Goal: Information Seeking & Learning: Learn about a topic

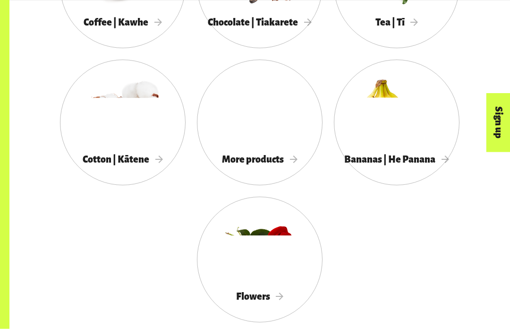
scroll to position [851, 0]
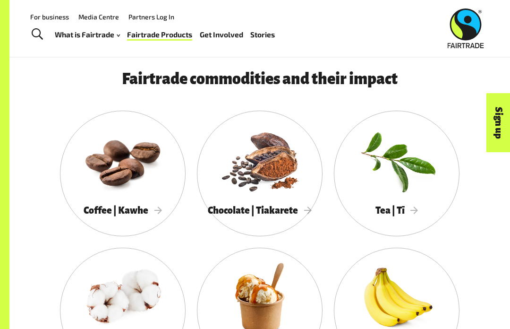
scroll to position [638, 0]
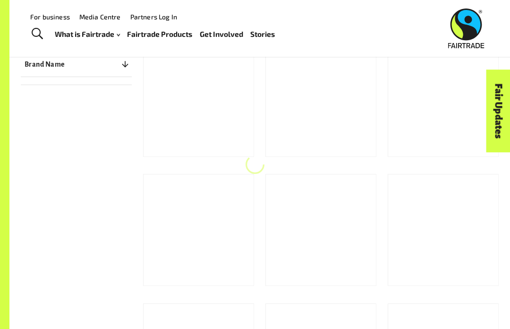
scroll to position [142, 0]
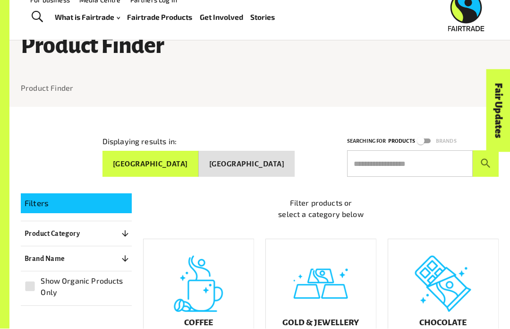
scroll to position [17, 0]
click at [275, 172] on button "New Zealand" at bounding box center [247, 164] width 96 height 26
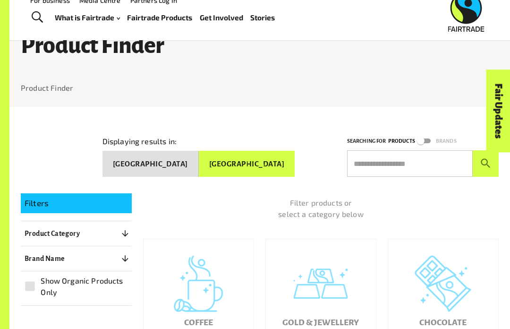
click at [199, 161] on button "Australia" at bounding box center [150, 164] width 96 height 26
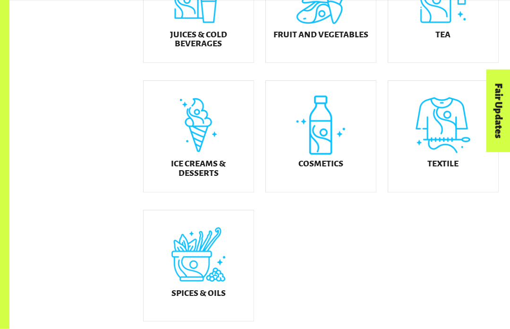
scroll to position [433, 0]
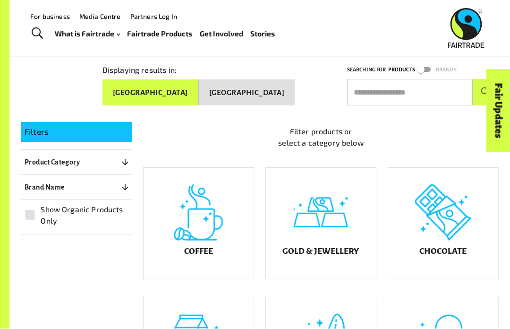
click at [210, 235] on div "Coffee" at bounding box center [199, 223] width 110 height 111
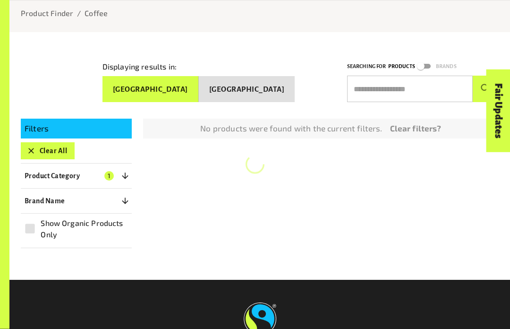
scroll to position [123, 0]
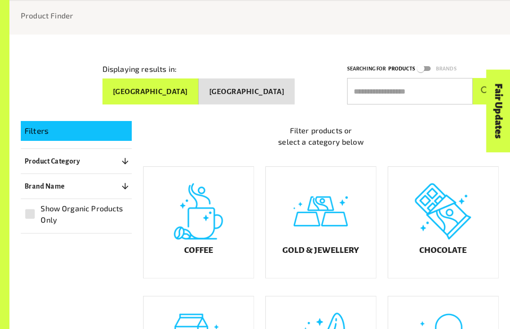
scroll to position [105, 0]
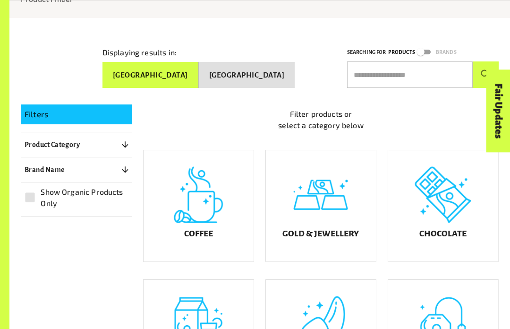
click at [261, 63] on button "New Zealand" at bounding box center [247, 75] width 96 height 26
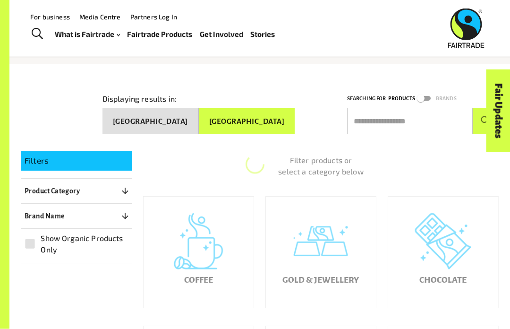
scroll to position [53, 0]
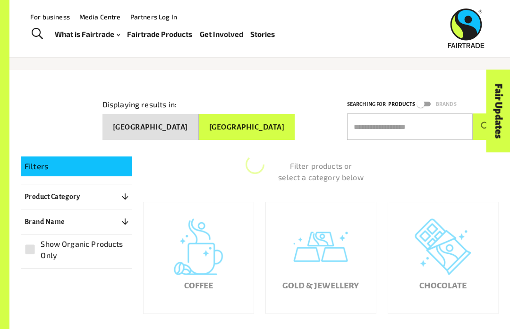
click at [199, 131] on button "Australia" at bounding box center [150, 127] width 96 height 26
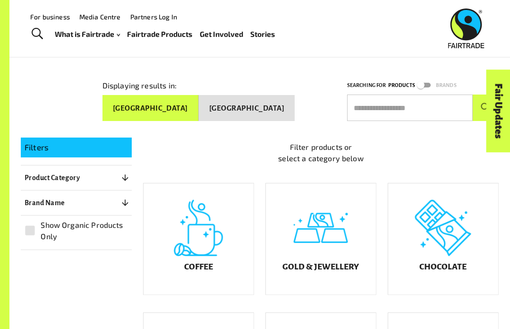
scroll to position [71, 0]
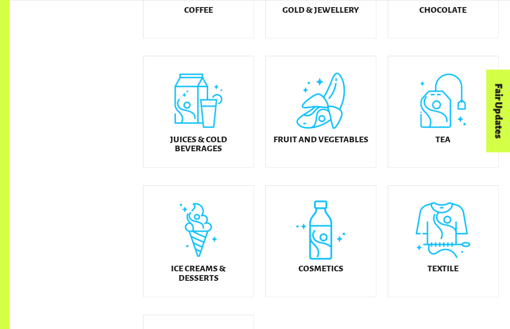
click at [437, 264] on div "Textile" at bounding box center [443, 241] width 110 height 111
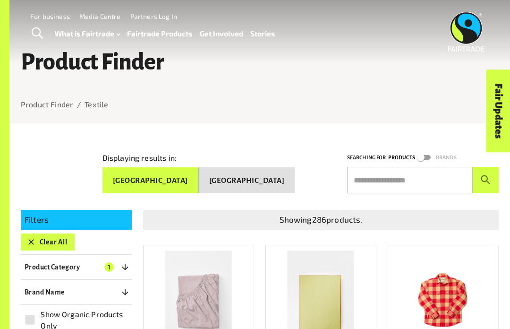
scroll to position [362, 0]
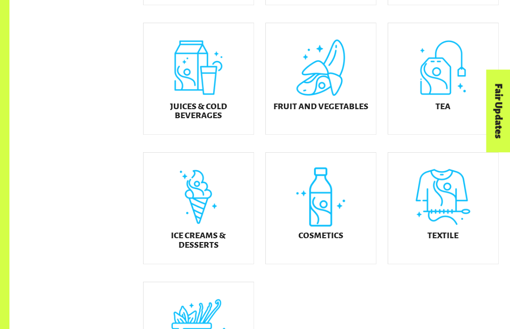
click at [190, 216] on div "Ice Creams & Desserts" at bounding box center [199, 208] width 110 height 111
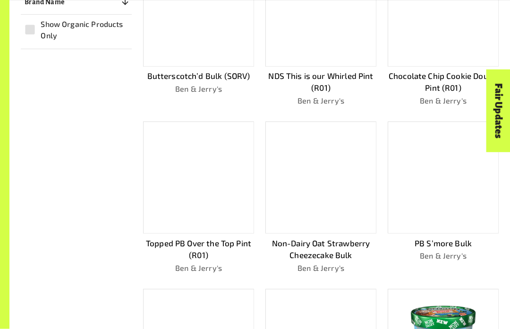
scroll to position [289, 0]
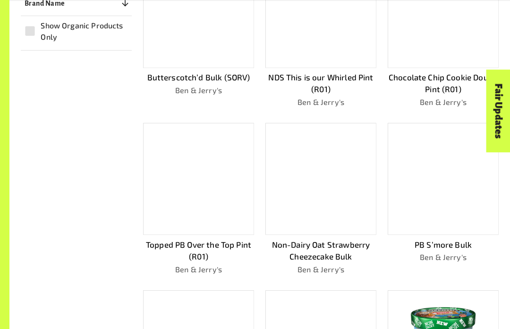
click at [47, 225] on div "Filters Clear All Product Category 1 ​ Coffee Gold & Jewellery Chocolate Juices…" at bounding box center [253, 209] width 489 height 599
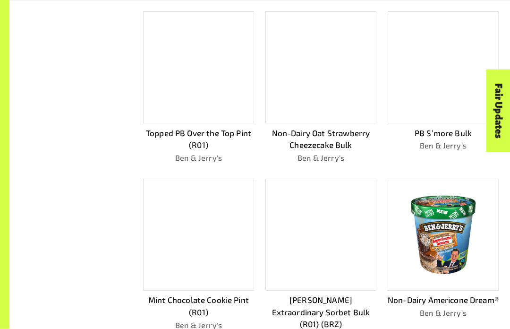
scroll to position [400, 0]
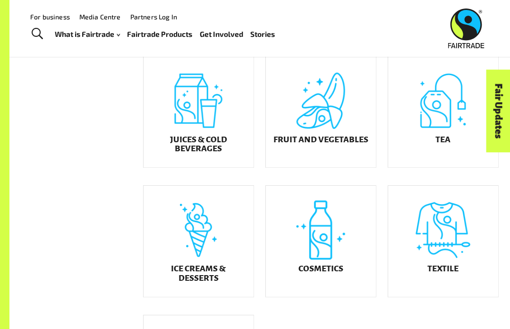
scroll to position [328, 0]
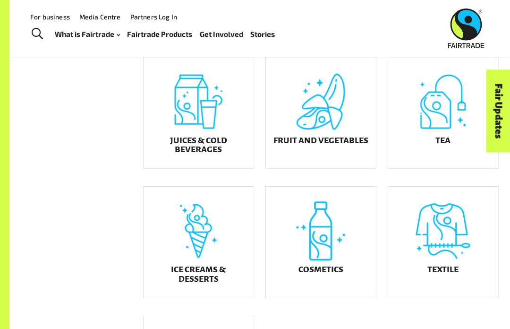
click at [184, 149] on h5 "Juices & Cold Beverages" at bounding box center [198, 145] width 95 height 18
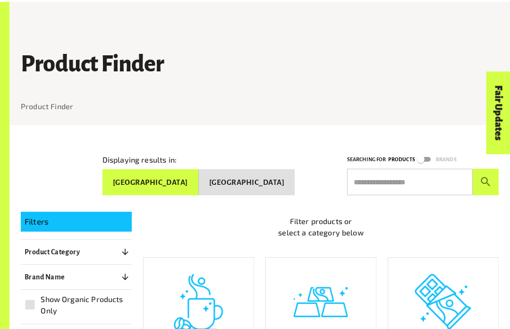
scroll to position [123, 0]
